Goal: Task Accomplishment & Management: Complete application form

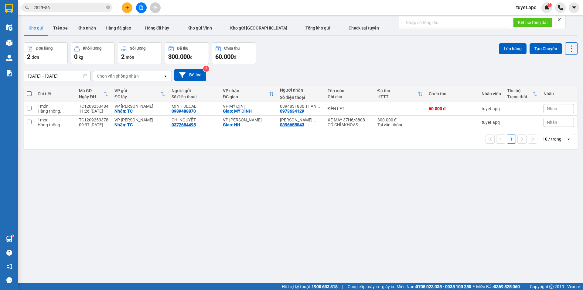
scroll to position [28, 0]
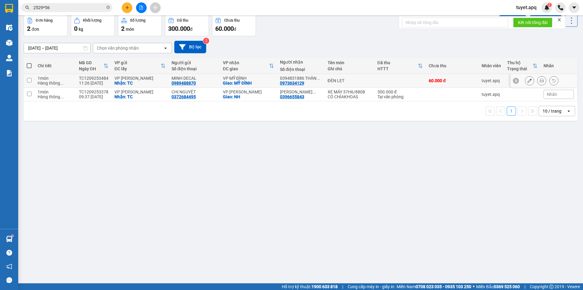
click at [30, 81] on input "checkbox" at bounding box center [29, 80] width 5 height 5
checkbox input "true"
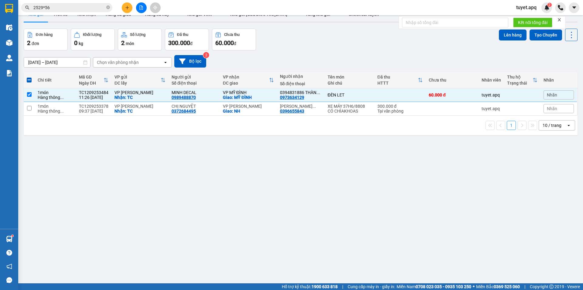
scroll to position [0, 0]
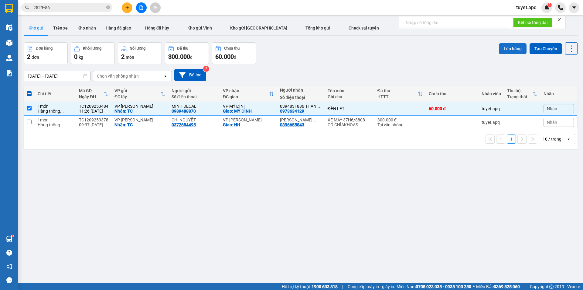
click at [511, 47] on button "Lên hàng" at bounding box center [513, 48] width 28 height 11
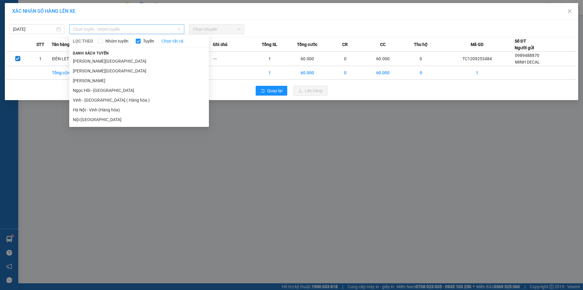
click at [125, 26] on span "Chọn tuyến - nhóm tuyến" at bounding box center [127, 29] width 108 height 9
click at [112, 101] on li "Vinh - [GEOGRAPHIC_DATA] ( Hàng hóa )" at bounding box center [139, 100] width 140 height 10
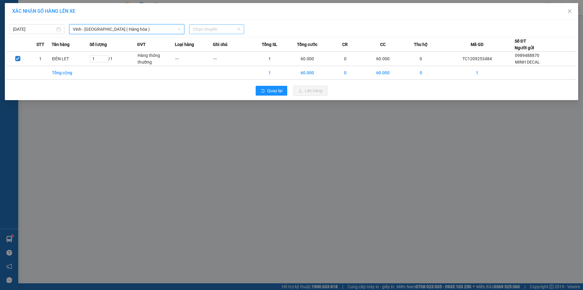
click at [226, 29] on span "Chọn chuyến" at bounding box center [217, 29] width 48 height 9
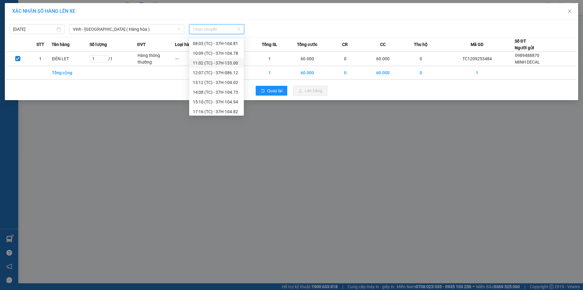
scroll to position [10, 0]
click at [230, 101] on div "15:10 (TC) - 37H-104.94" at bounding box center [216, 99] width 47 height 7
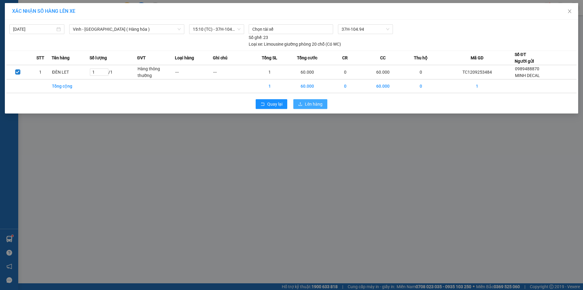
click at [311, 104] on span "Lên hàng" at bounding box center [314, 104] width 18 height 7
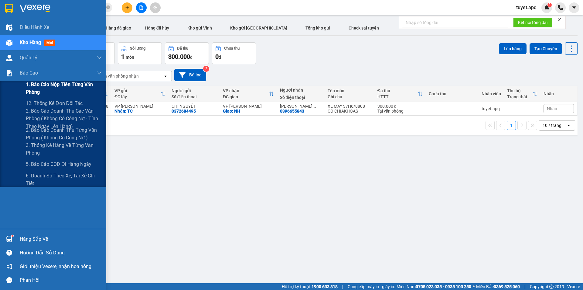
click at [38, 83] on span "1. Báo cáo nộp tiền từng văn phòng" at bounding box center [64, 88] width 76 height 15
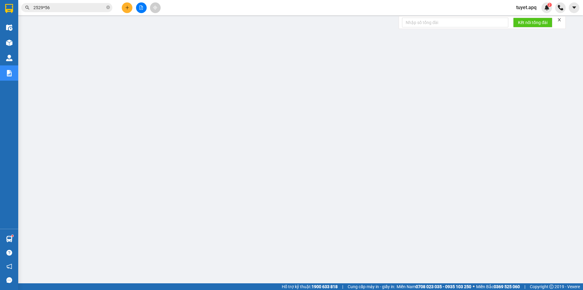
click at [58, 6] on input "2529*56" at bounding box center [69, 7] width 72 height 7
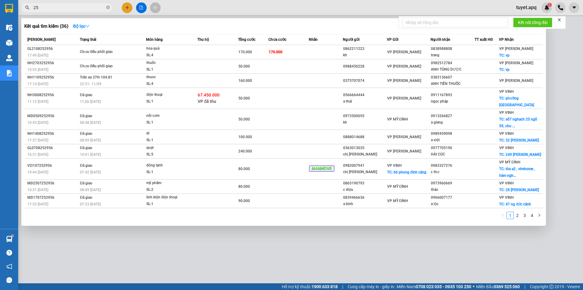
type input "2"
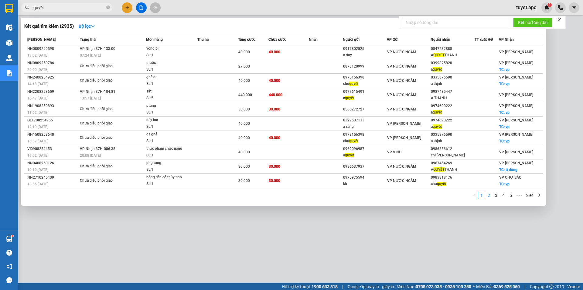
type input "quyết"
click at [493, 196] on link "2" at bounding box center [489, 195] width 7 height 7
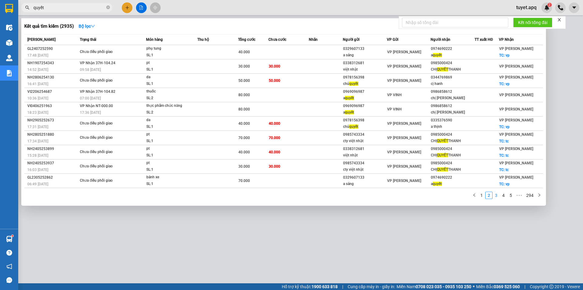
click at [497, 194] on link "3" at bounding box center [496, 195] width 7 height 7
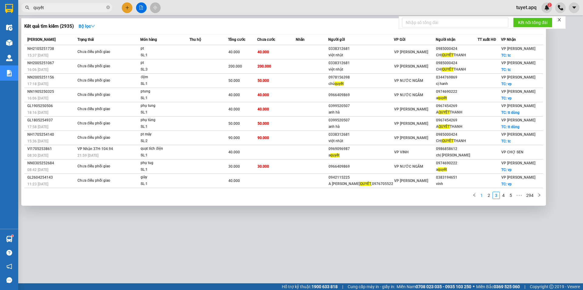
click at [481, 198] on link "1" at bounding box center [482, 195] width 7 height 7
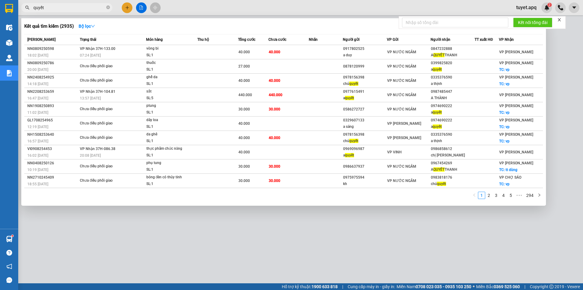
click at [125, 10] on div at bounding box center [291, 145] width 583 height 290
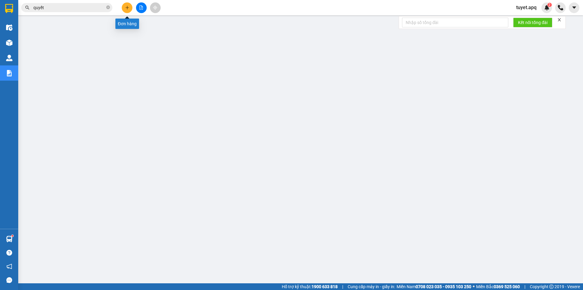
click at [126, 8] on icon "plus" at bounding box center [127, 7] width 4 height 4
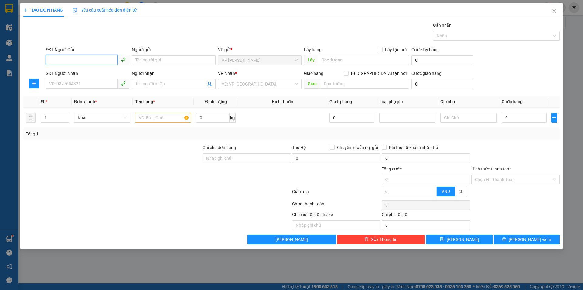
click at [67, 57] on input "SĐT Người Gửi" at bounding box center [82, 60] width 72 height 10
type input "0962249705"
click at [148, 56] on input "Người gửi" at bounding box center [174, 60] width 84 height 10
type input "khách"
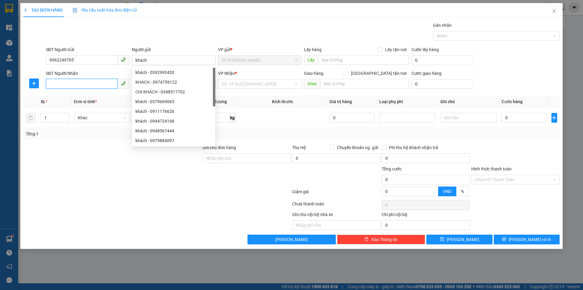
click at [91, 86] on input "SĐT Người Nhận" at bounding box center [82, 84] width 72 height 10
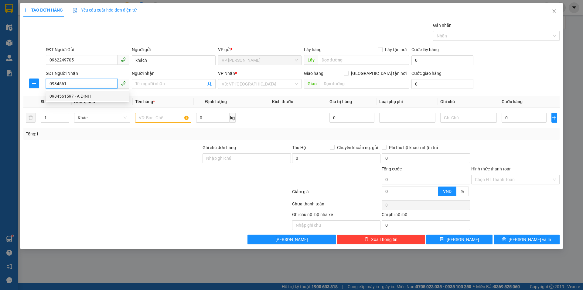
click at [88, 96] on div "0984561597 - A ĐỊNH" at bounding box center [88, 96] width 76 height 7
type input "0984561597"
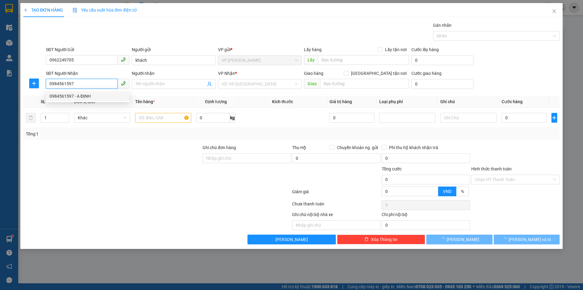
type input "A ĐỊNH"
checkbox input "true"
type input "NH"
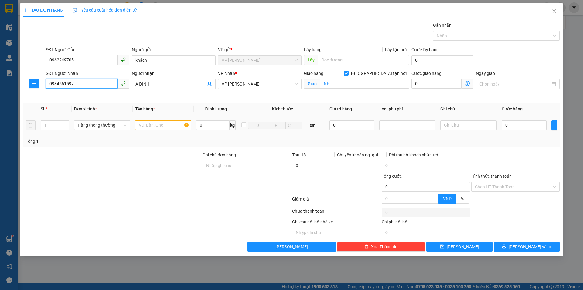
type input "0984561597"
click at [164, 126] on input "text" at bounding box center [163, 125] width 56 height 10
type input "rượu"
click at [531, 126] on input "0" at bounding box center [524, 125] width 45 height 10
type input "3"
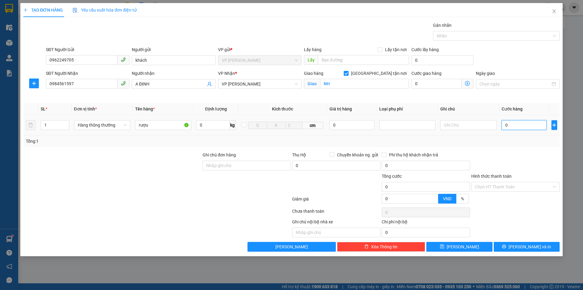
type input "3"
type input "30"
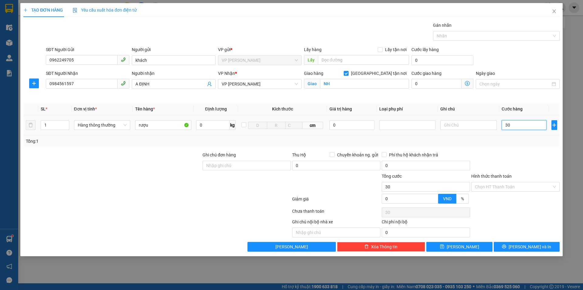
type input "300"
type input "3.000"
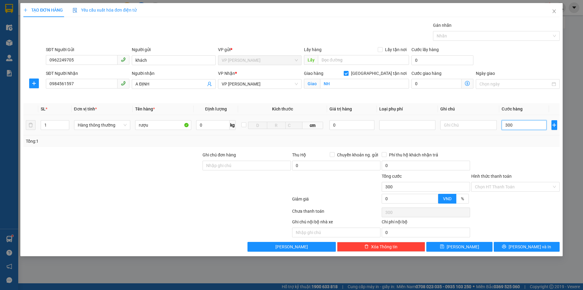
type input "3.000"
type input "30.000"
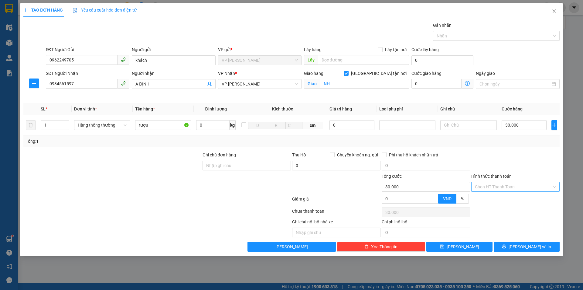
click at [504, 187] on input "Hình thức thanh toán" at bounding box center [513, 186] width 77 height 9
click at [503, 198] on div "Tại văn phòng" at bounding box center [515, 198] width 81 height 7
type input "0"
click at [507, 249] on span "printer" at bounding box center [504, 246] width 4 height 5
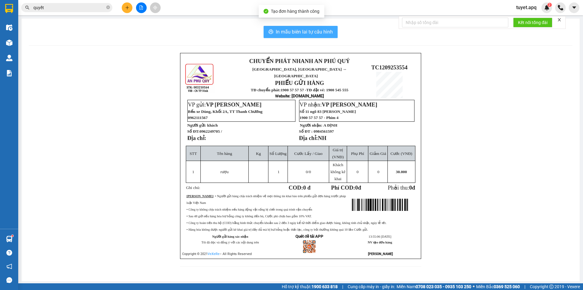
click at [298, 36] on span "In mẫu biên lai tự cấu hình" at bounding box center [304, 32] width 57 height 8
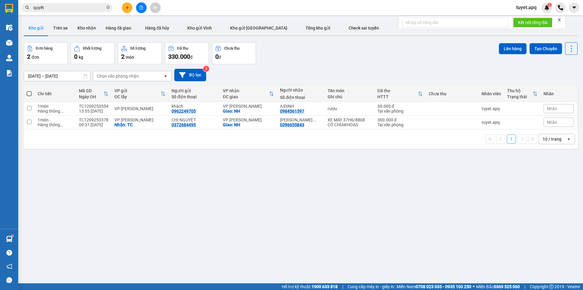
click at [529, 9] on span "tuyet.apq" at bounding box center [527, 8] width 30 height 8
click at [534, 16] on span "Đăng xuất" at bounding box center [534, 18] width 26 height 7
